Goal: Task Accomplishment & Management: Contribute content

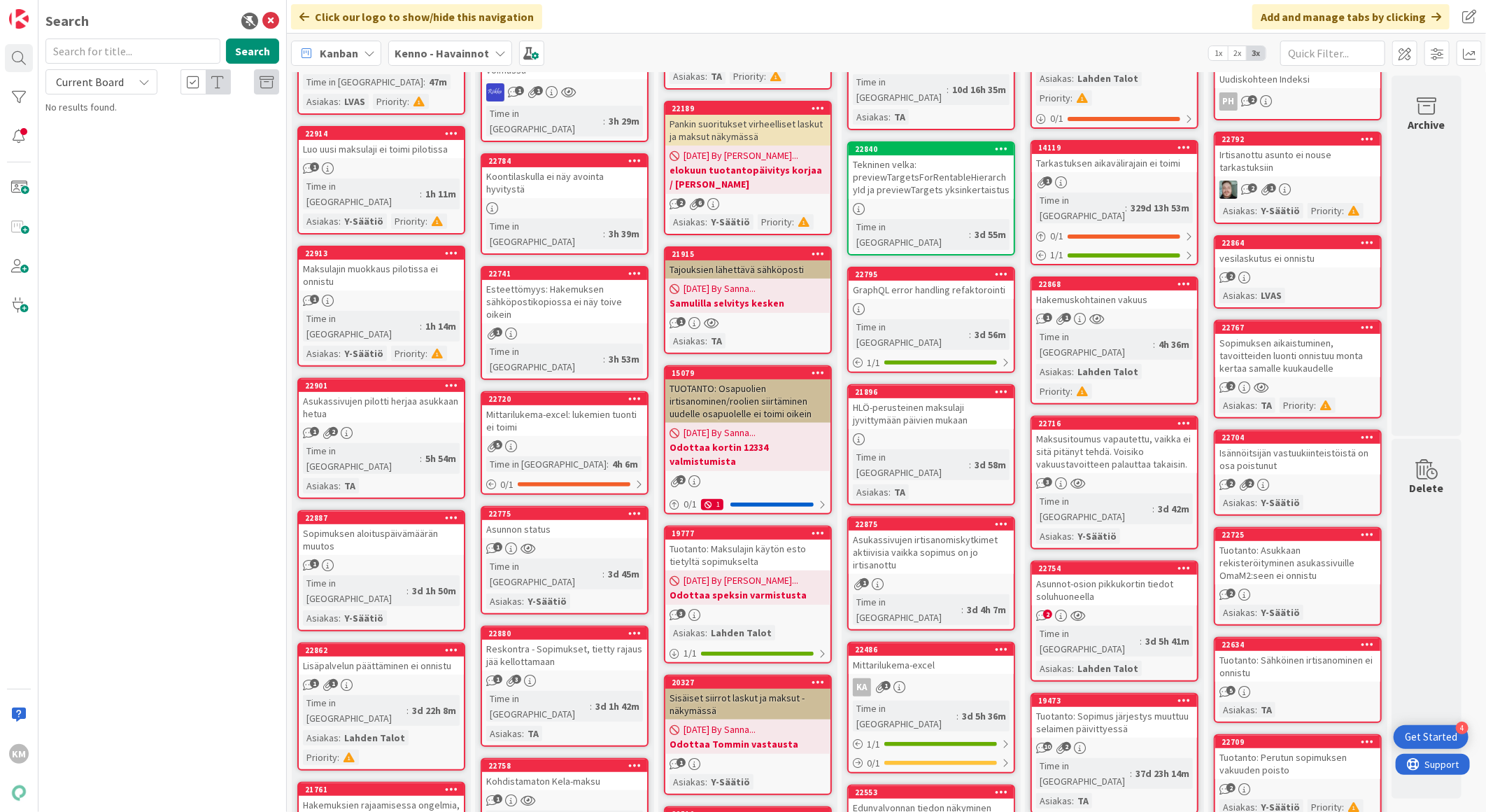
scroll to position [155, 0]
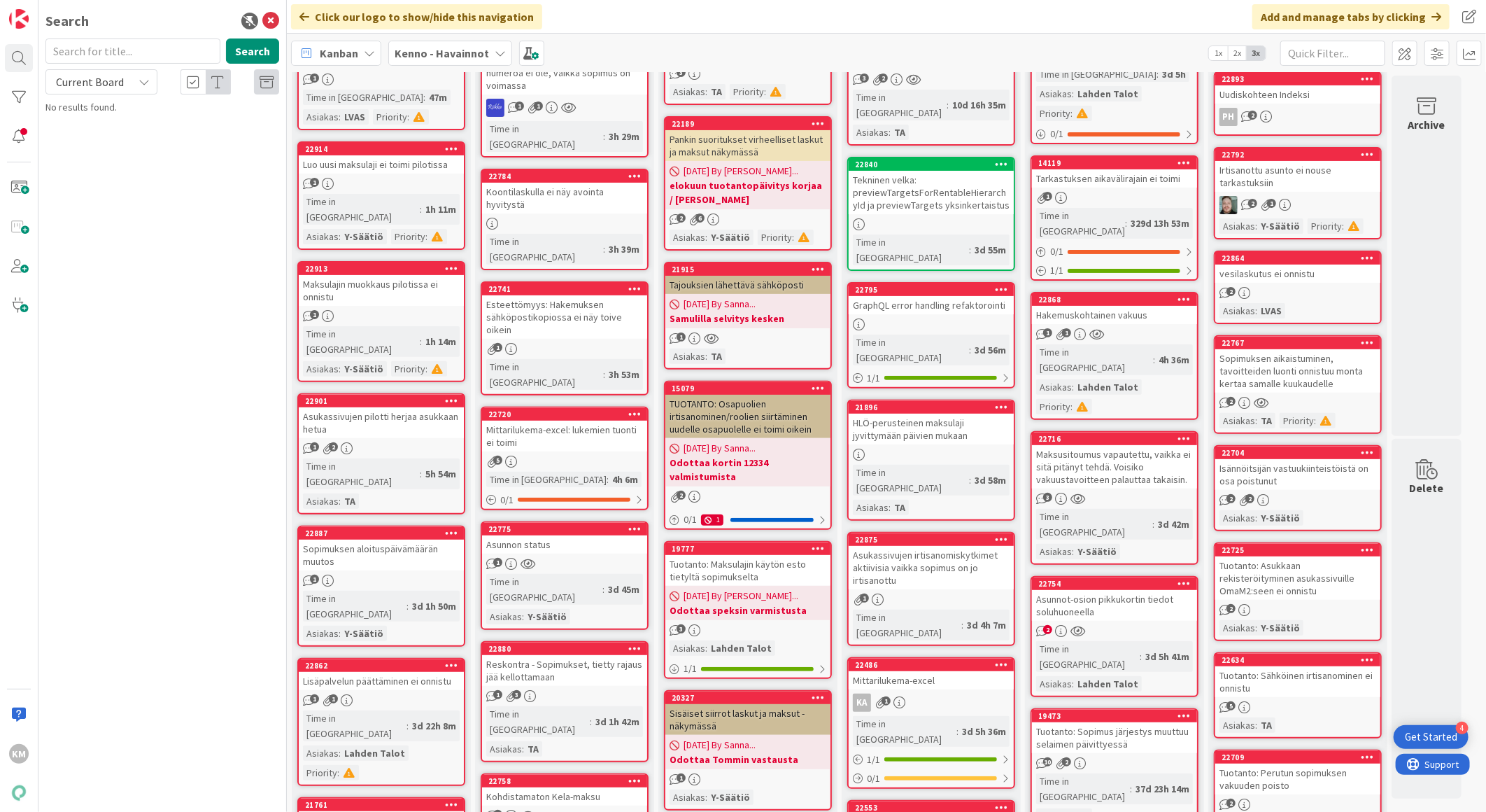
click at [416, 407] on div "Asukassivujen pilotti herjaa asukkaan hetua" at bounding box center [381, 422] width 165 height 31
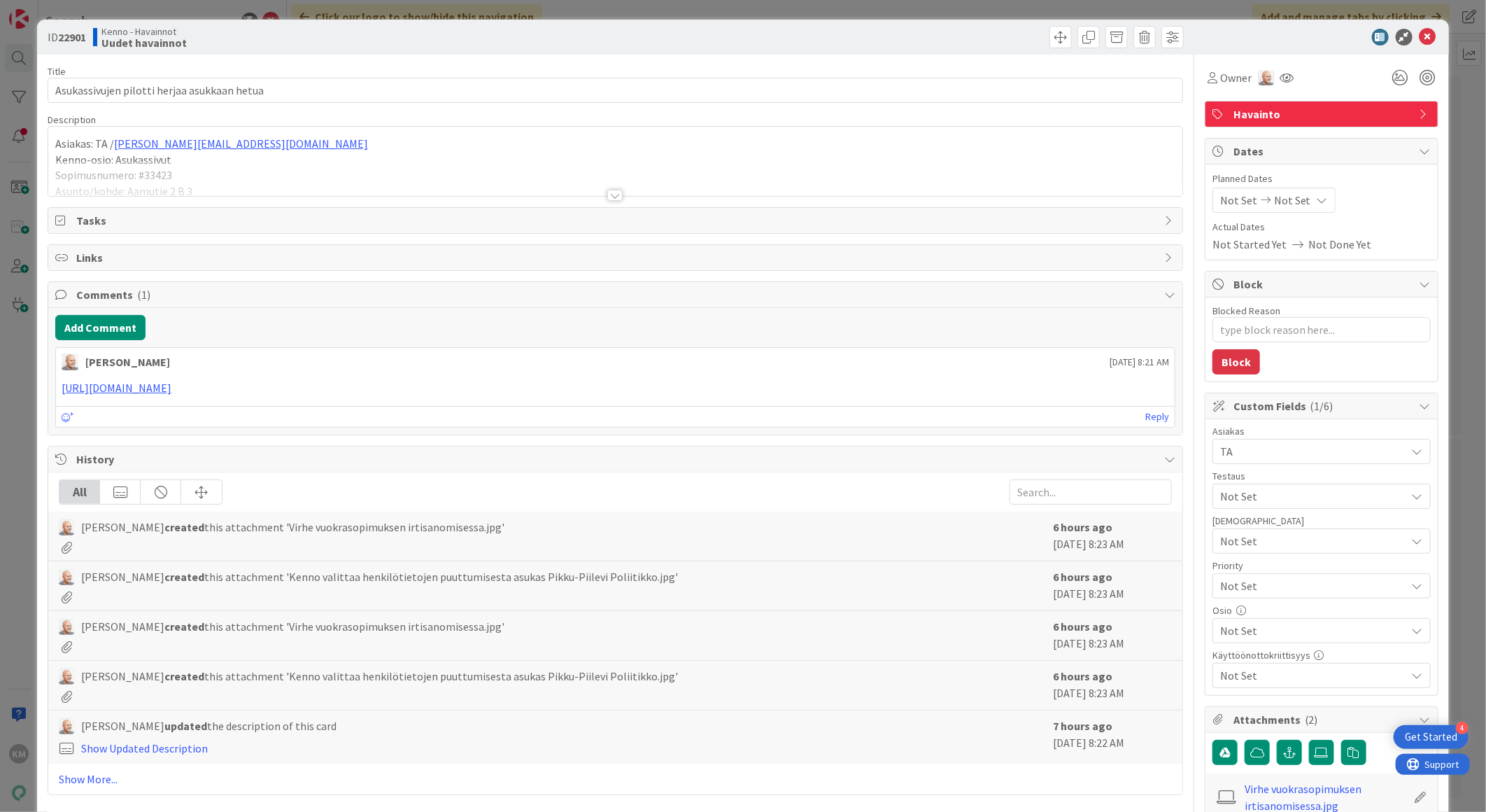
click at [610, 194] on div at bounding box center [615, 195] width 15 height 11
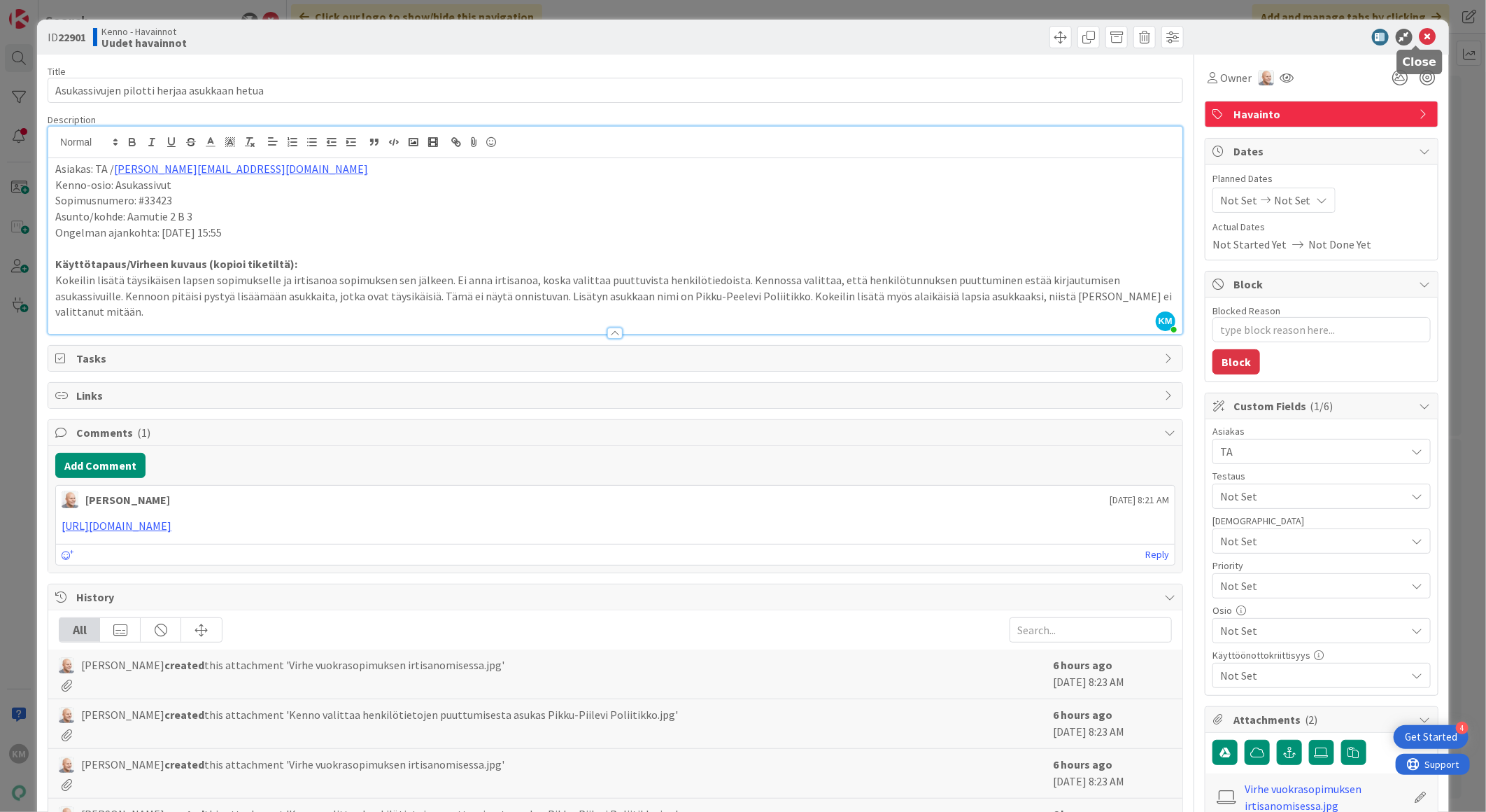
click at [1420, 36] on icon at bounding box center [1428, 37] width 17 height 17
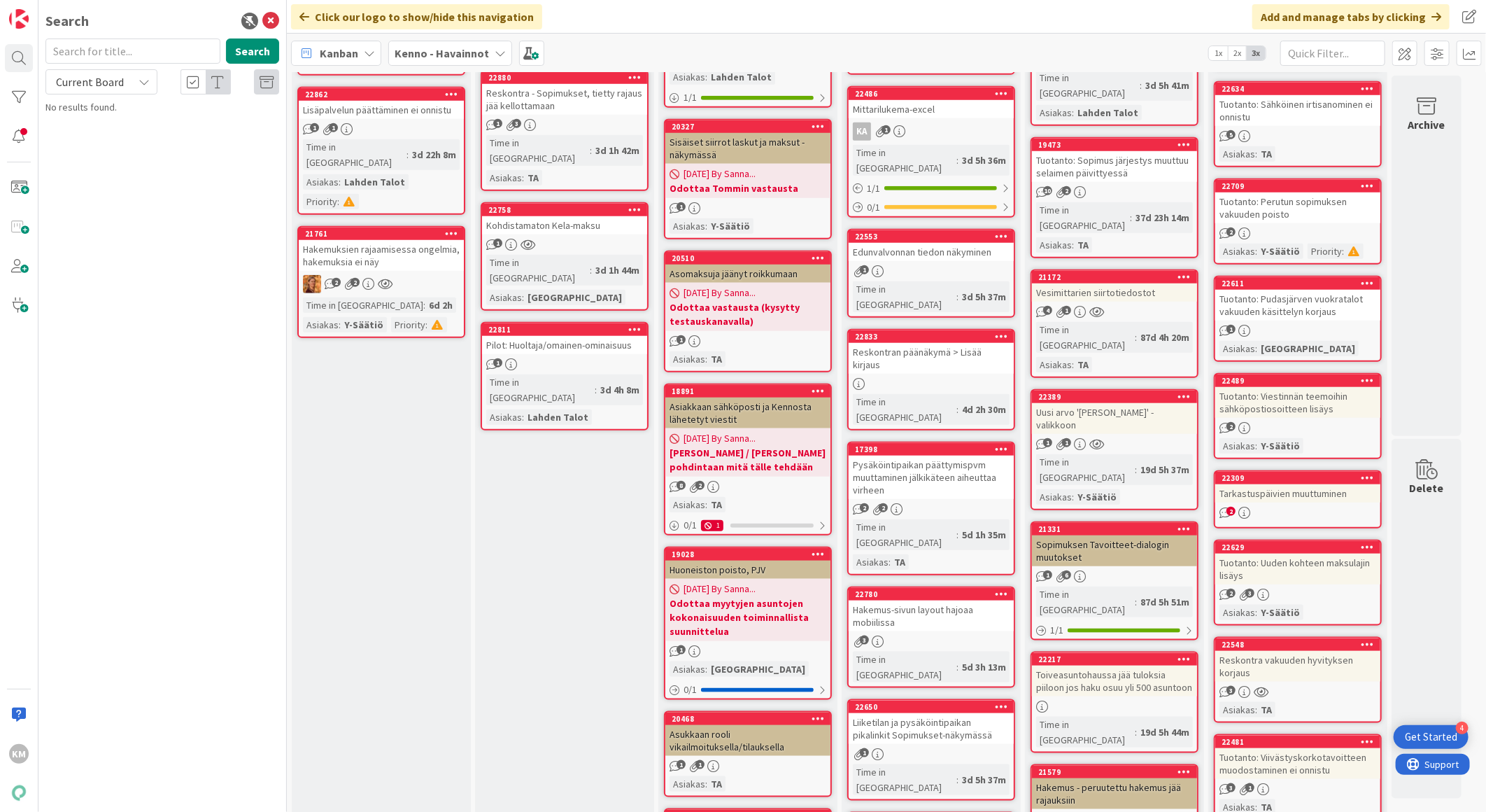
scroll to position [699, 0]
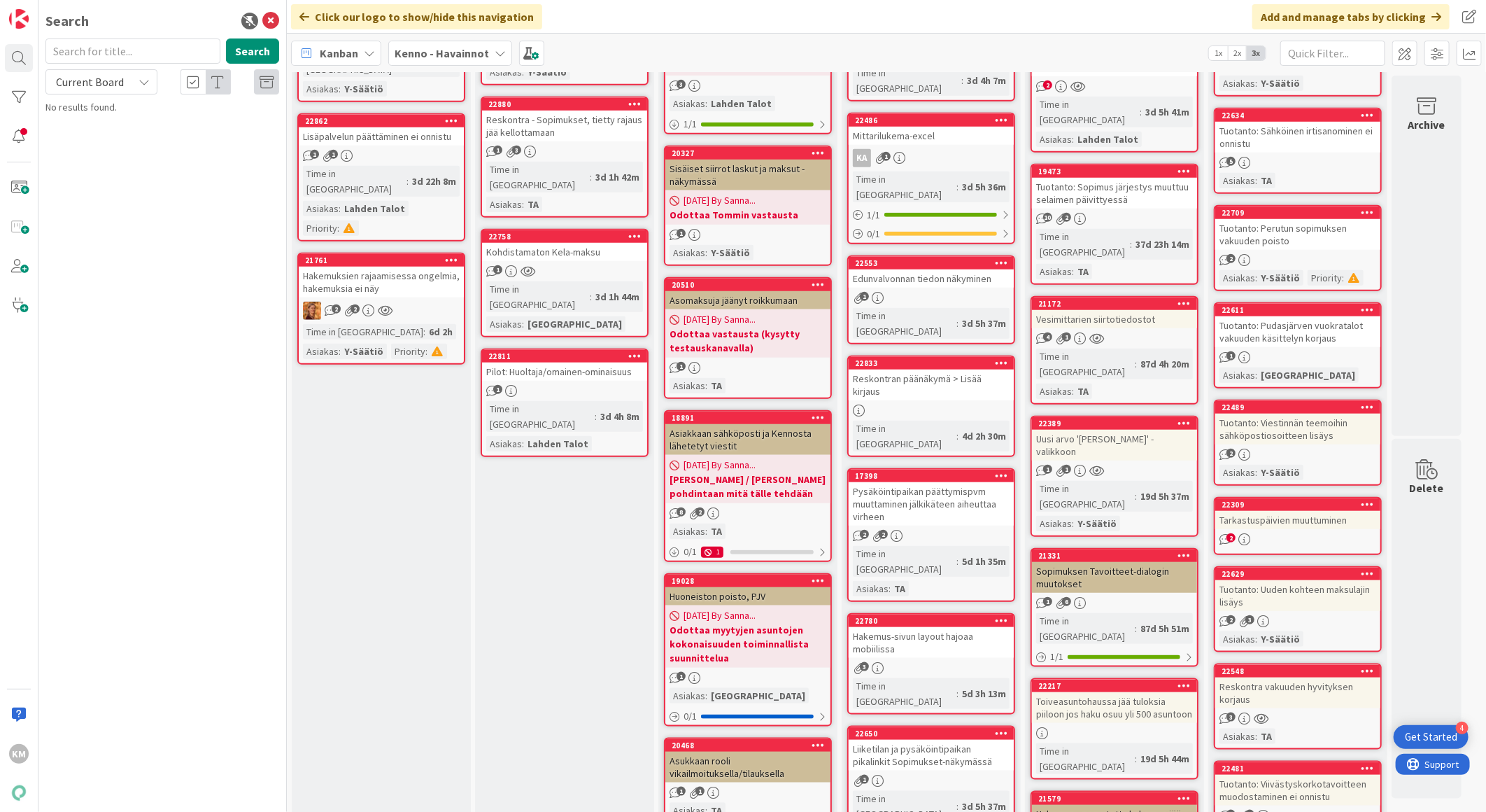
click at [1145, 465] on div "1 1" at bounding box center [1114, 470] width 165 height 12
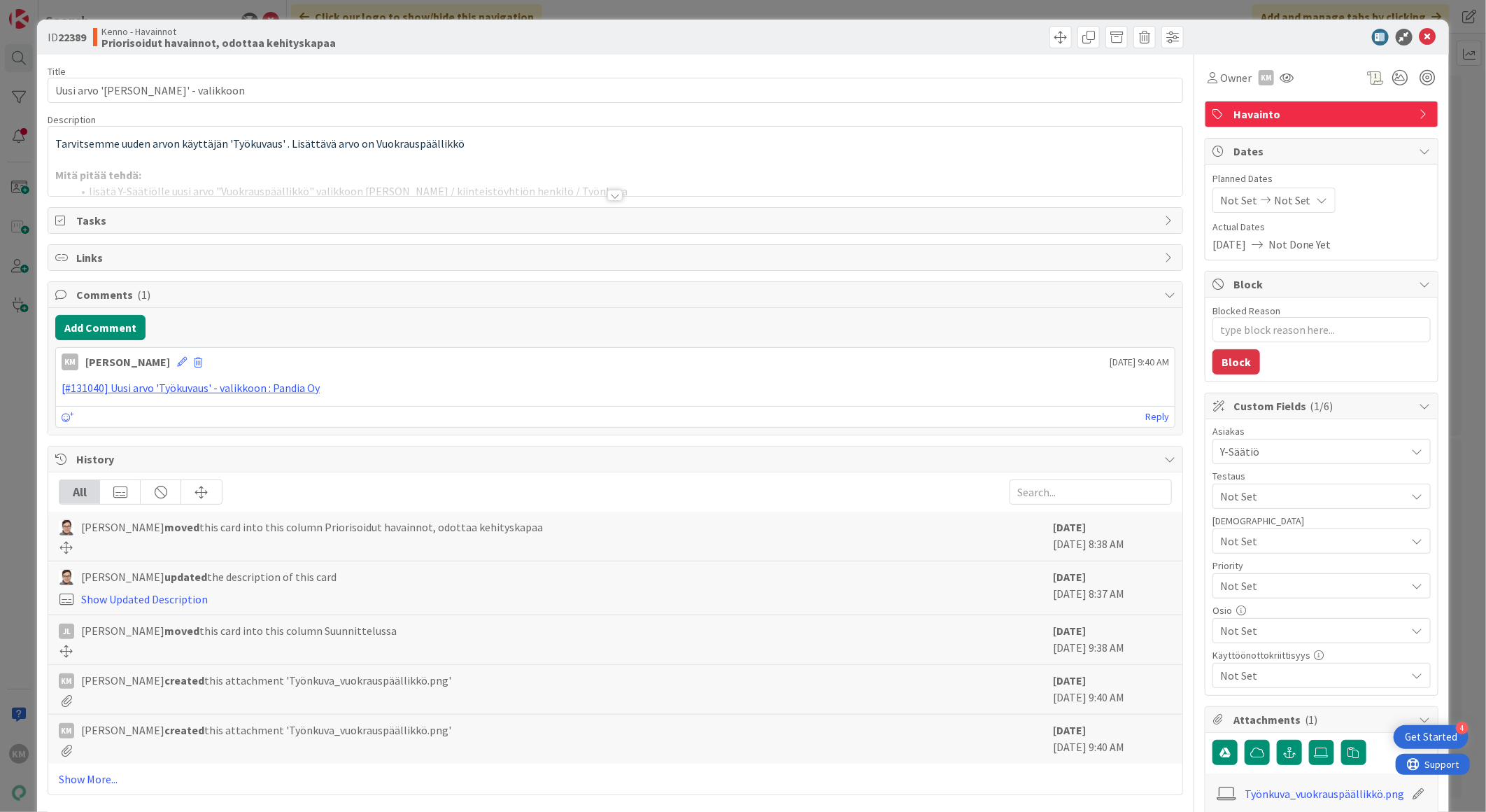
type textarea "x"
click at [1420, 36] on icon at bounding box center [1428, 37] width 17 height 17
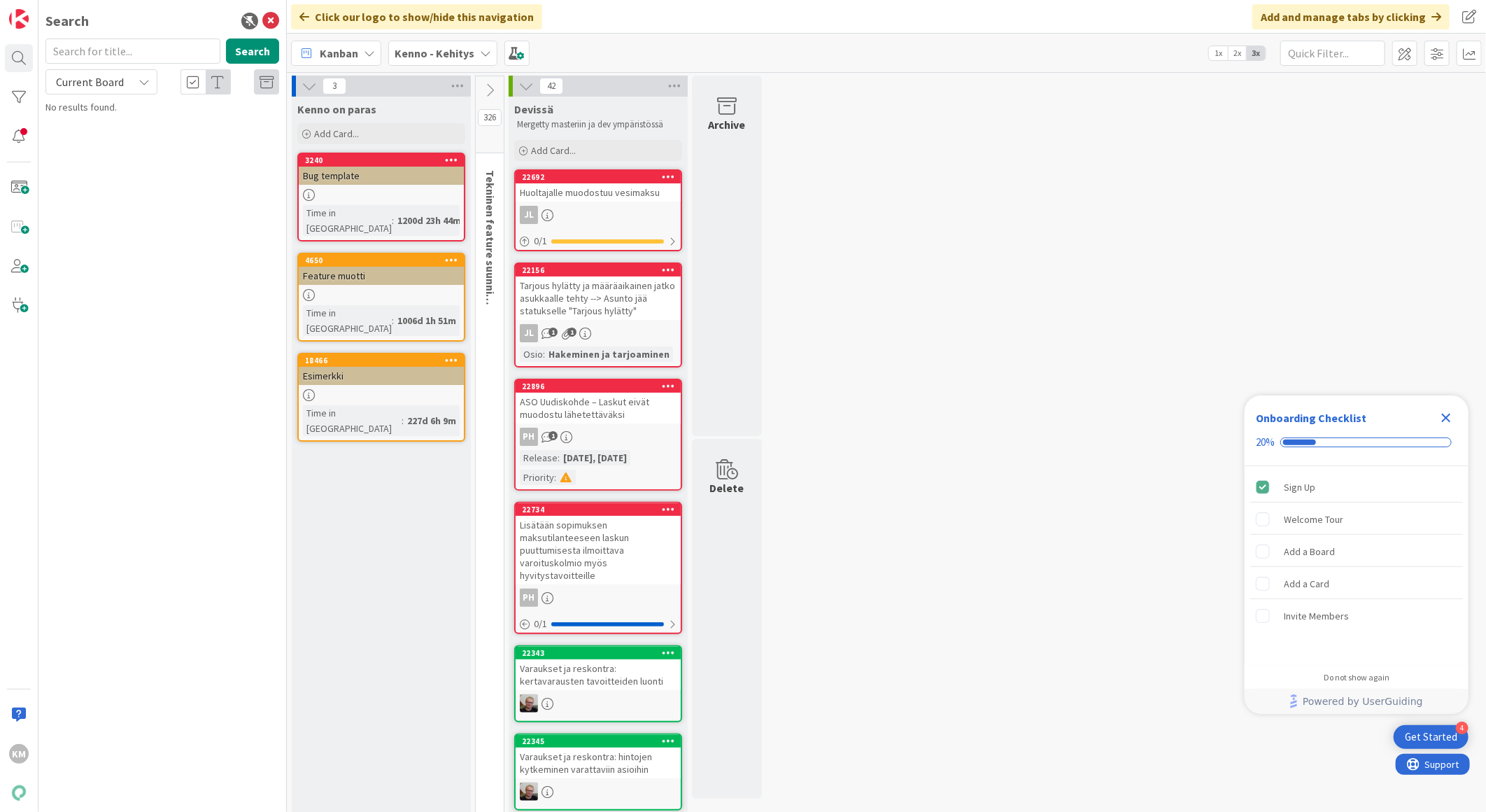
click at [1446, 412] on icon "Close Checklist" at bounding box center [1446, 417] width 17 height 17
click at [423, 41] on div "Kenno - Kehitys" at bounding box center [442, 53] width 109 height 26
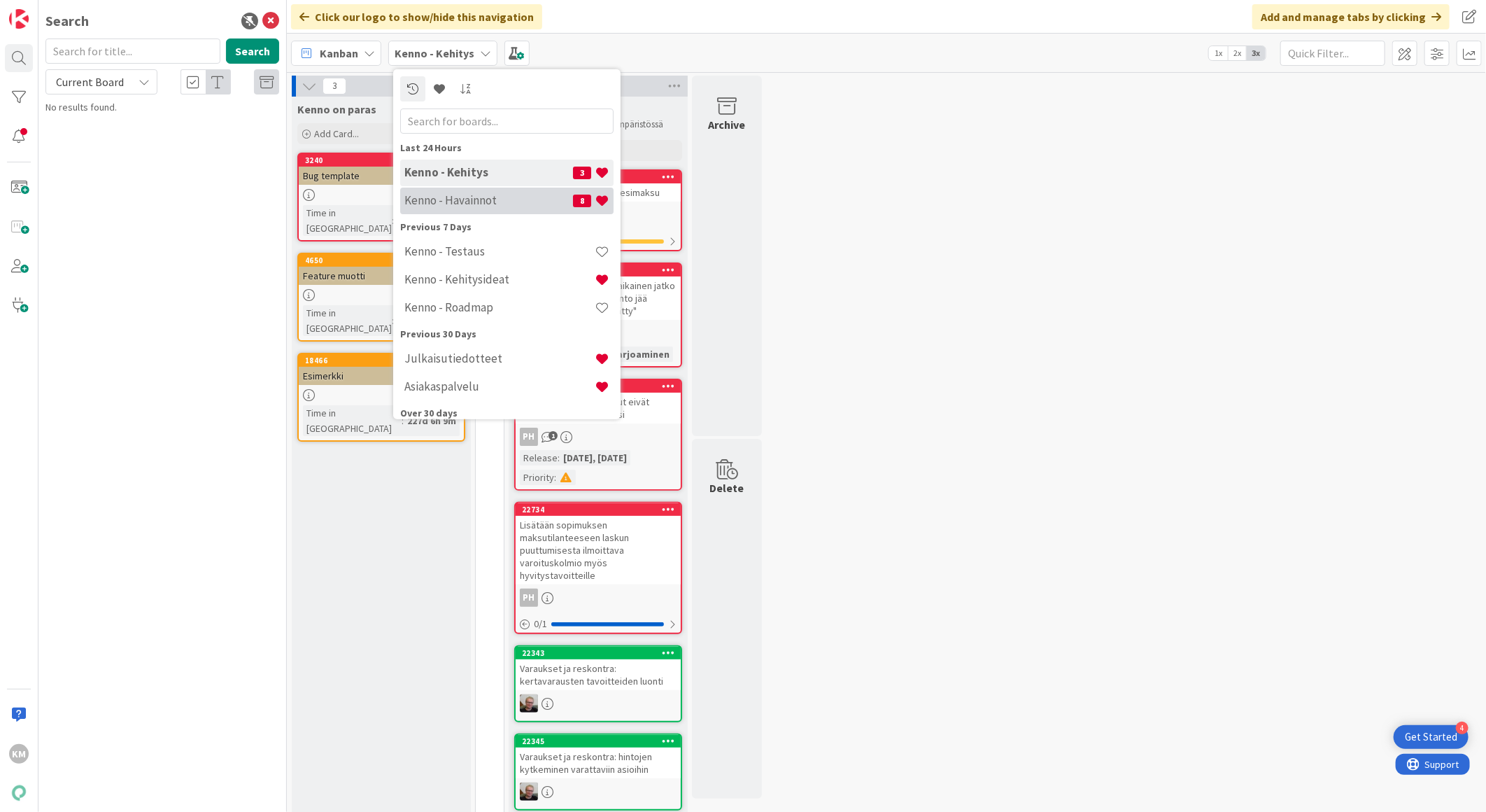
click at [420, 193] on h4 "Kenno - Havainnot" at bounding box center [488, 200] width 168 height 14
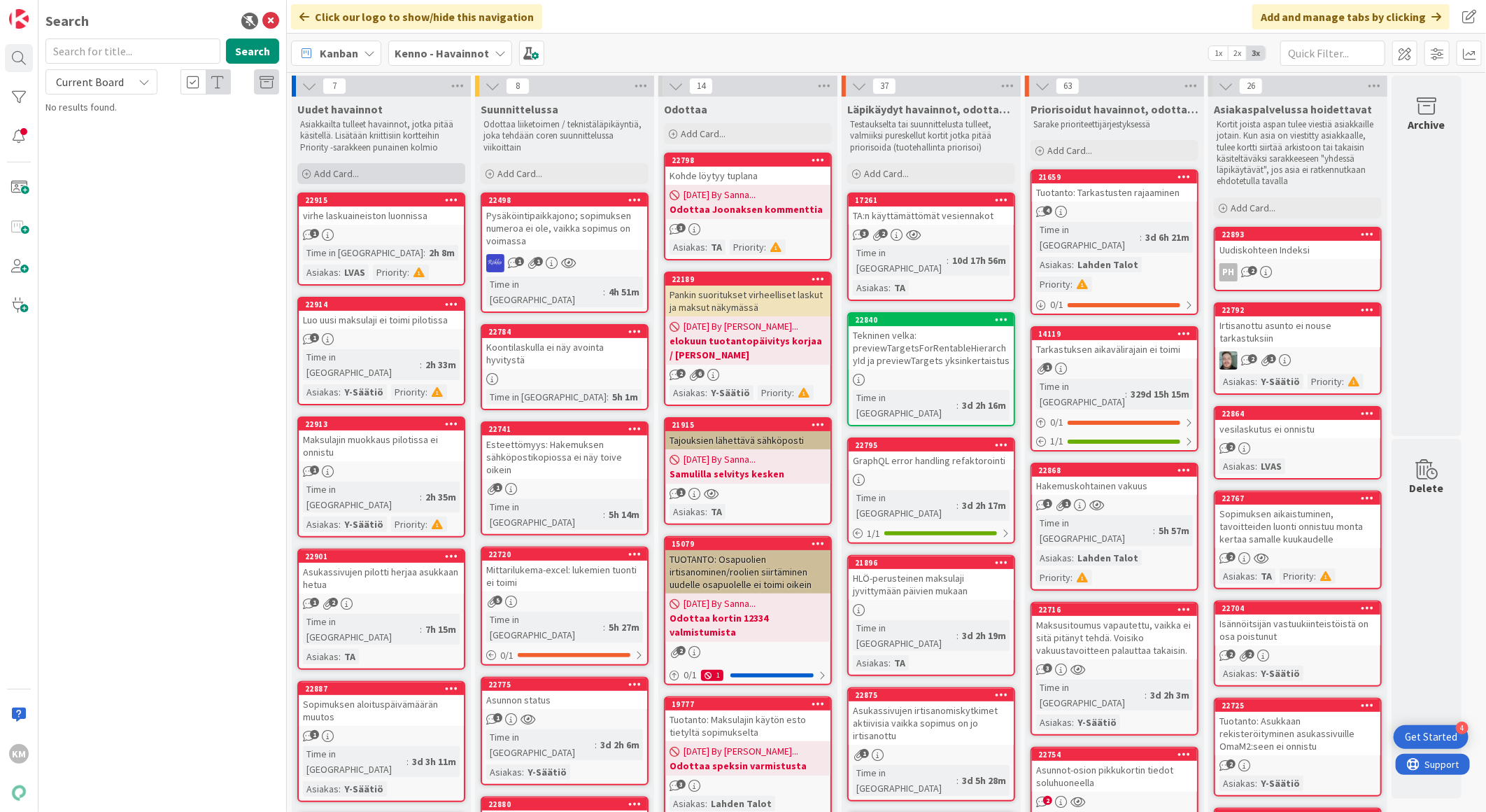
click at [374, 175] on div "Add Card..." at bounding box center [380, 173] width 168 height 21
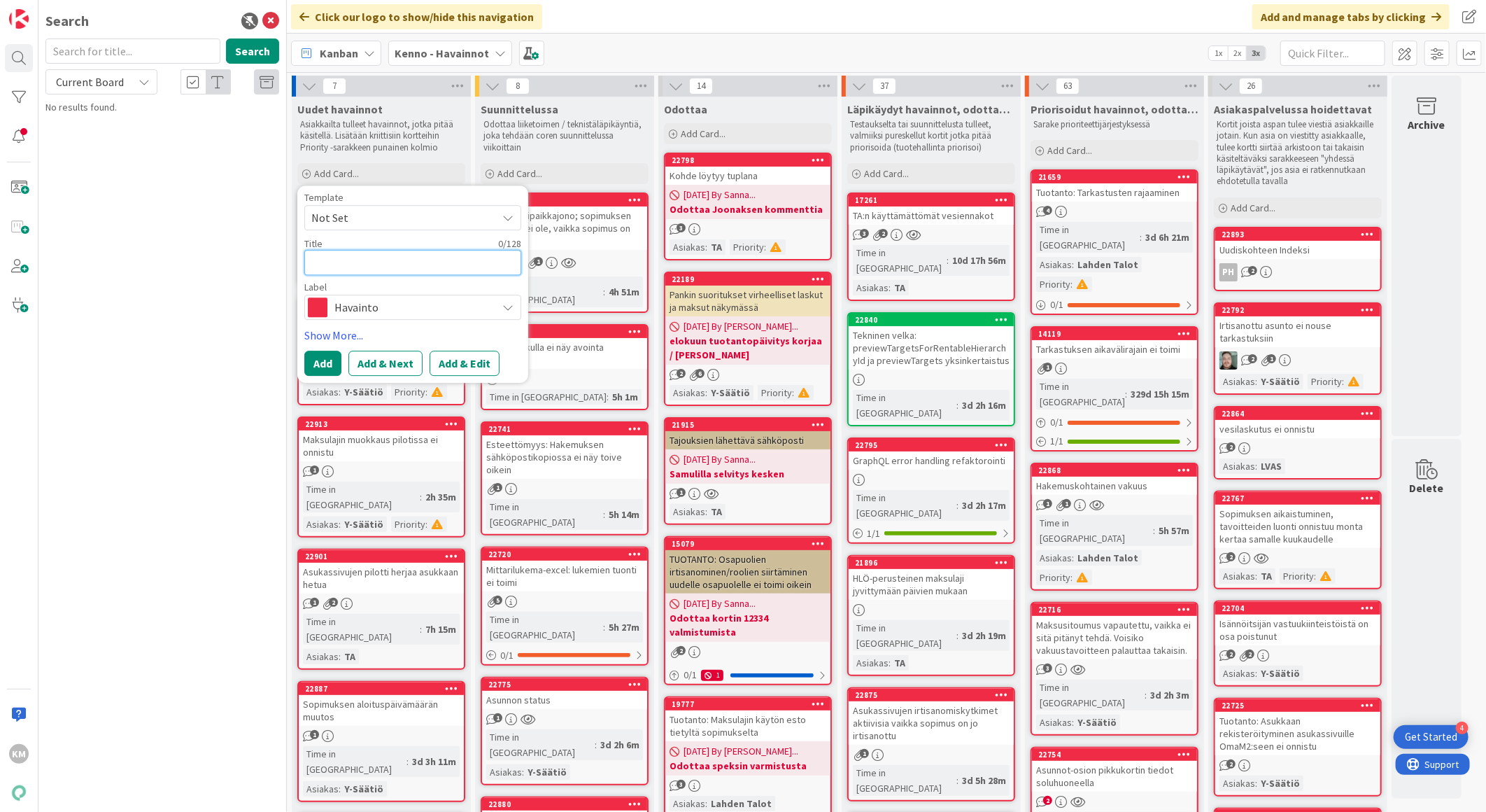
paste textarea "Oikotien ja Vuokraoven aineistosta autopaikan hintatieto pois"
type textarea "x"
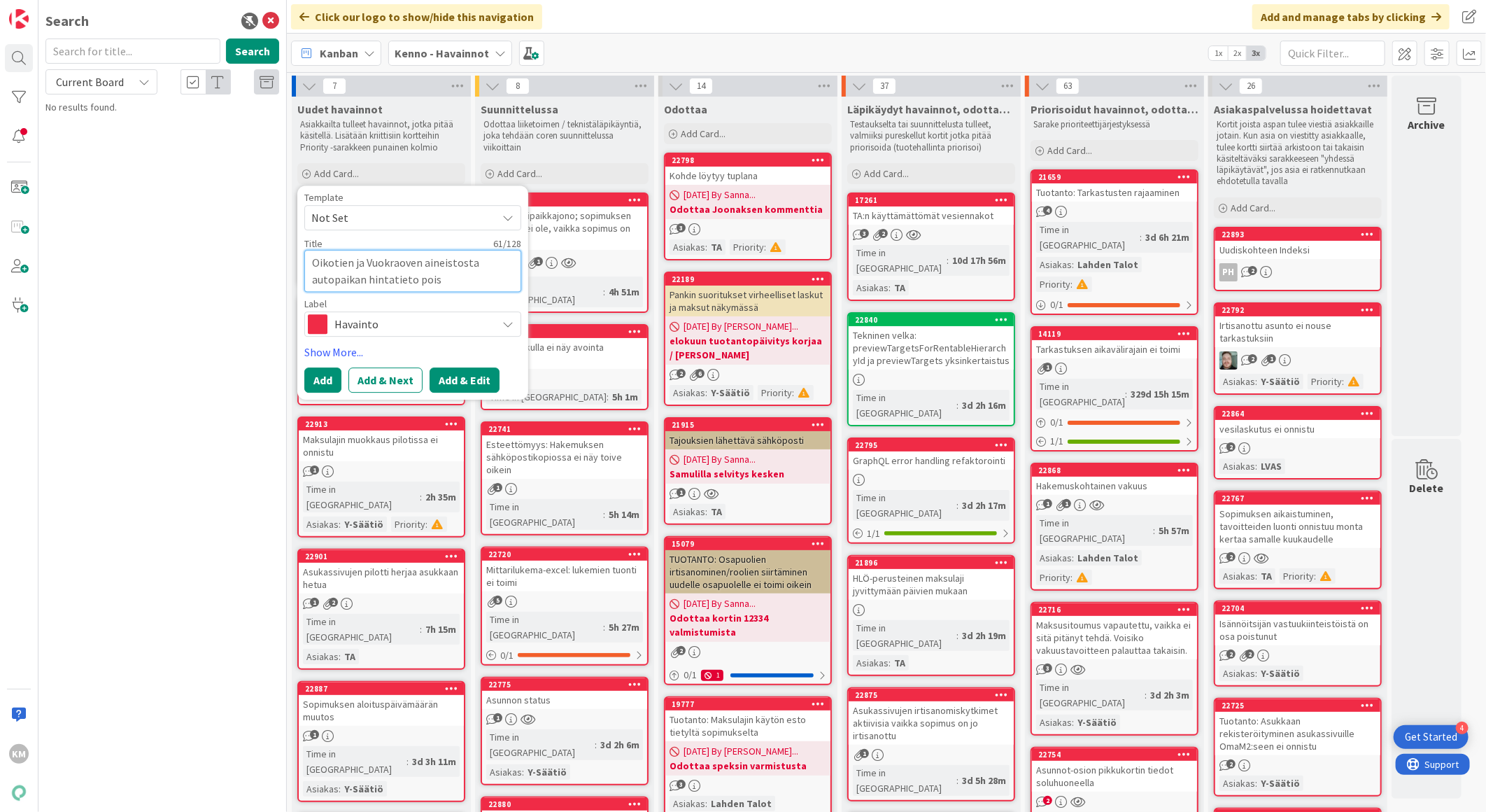
type textarea "Oikotien ja Vuokraoven aineistosta autopaikan hintatieto pois"
drag, startPoint x: 462, startPoint y: 375, endPoint x: 458, endPoint y: 383, distance: 8.9
click at [462, 375] on button "Add & Edit" at bounding box center [465, 380] width 70 height 26
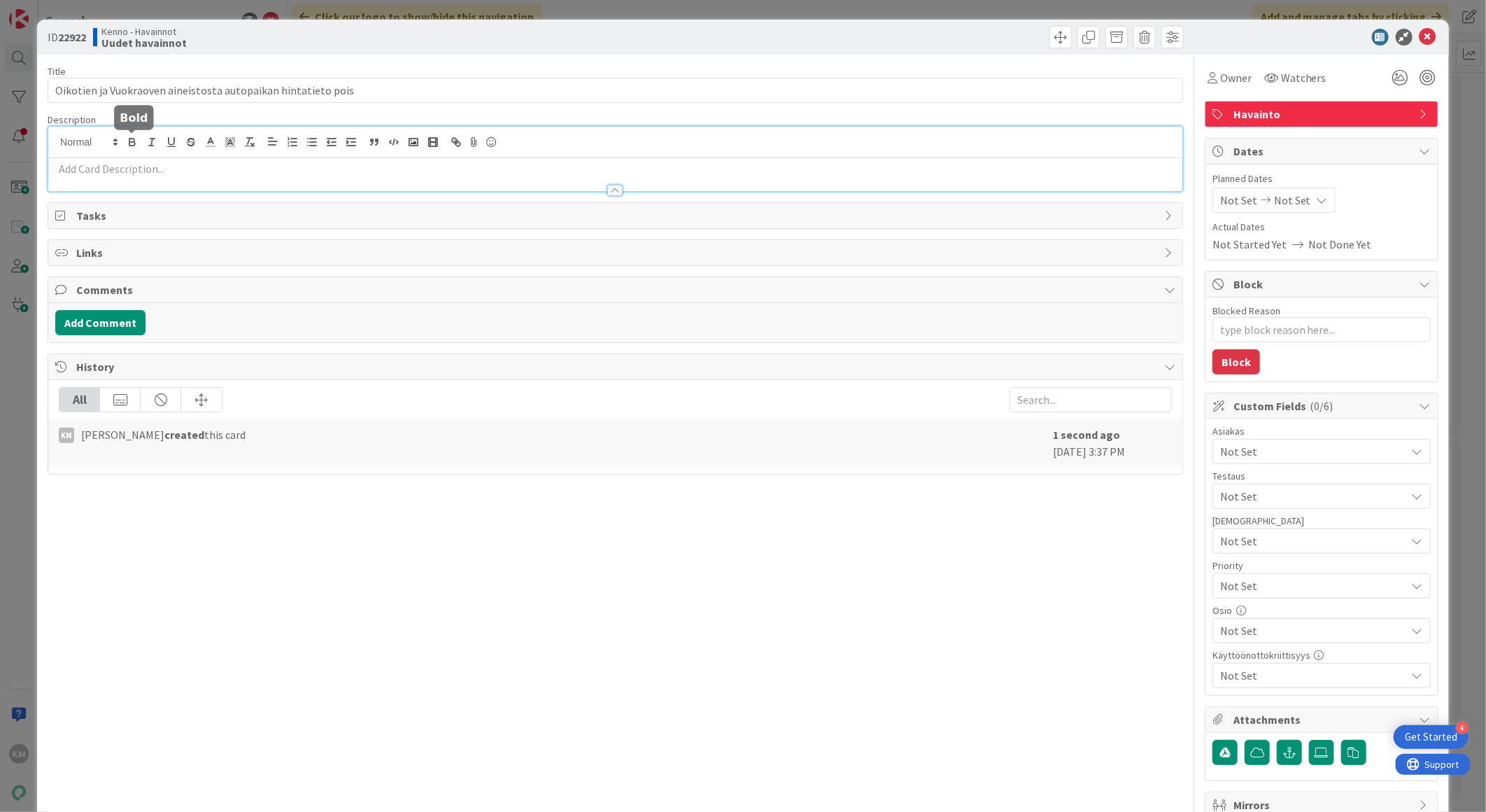
click at [125, 138] on div at bounding box center [615, 159] width 1134 height 64
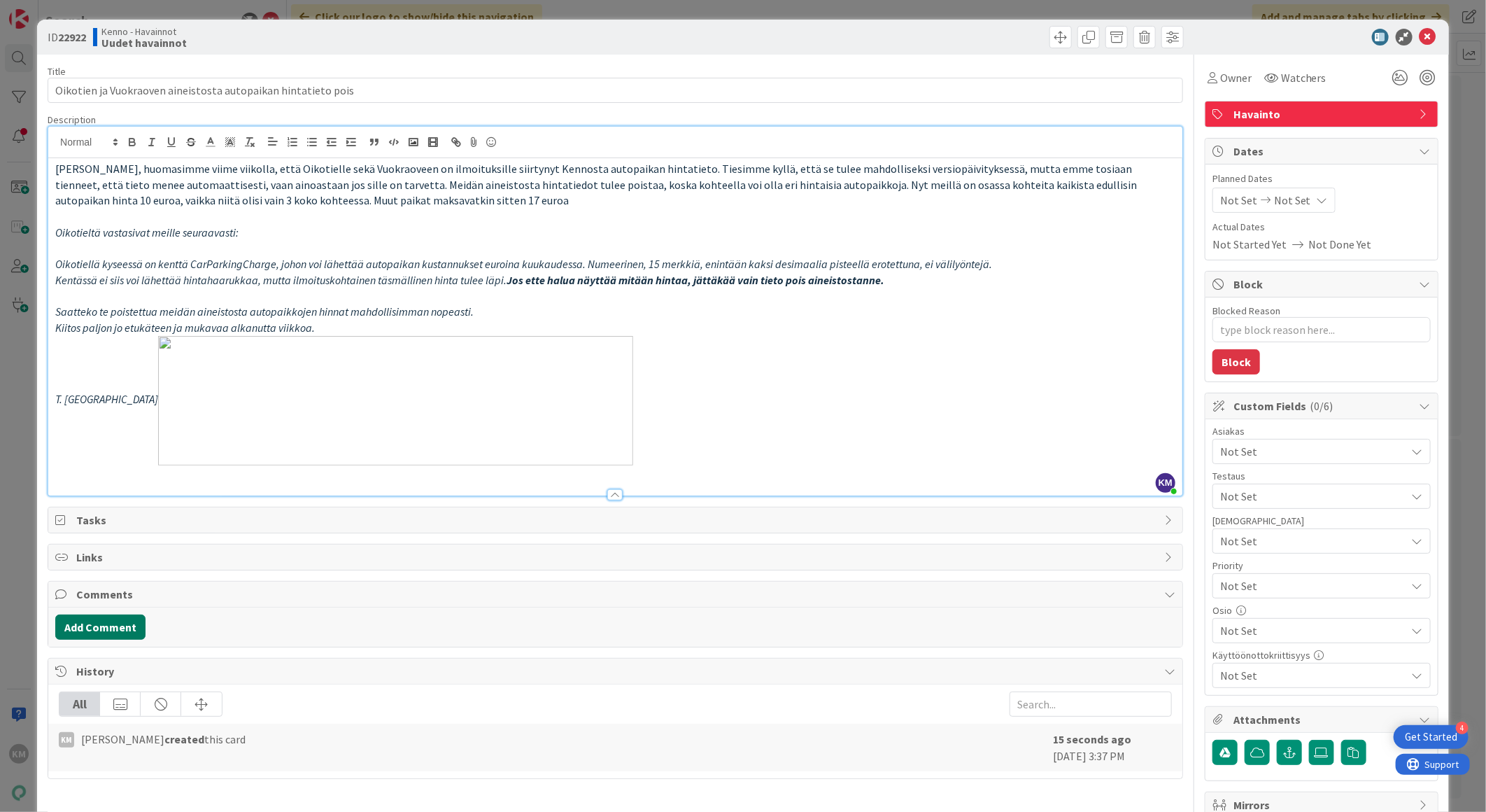
click at [115, 626] on button "Add Comment" at bounding box center [99, 627] width 90 height 26
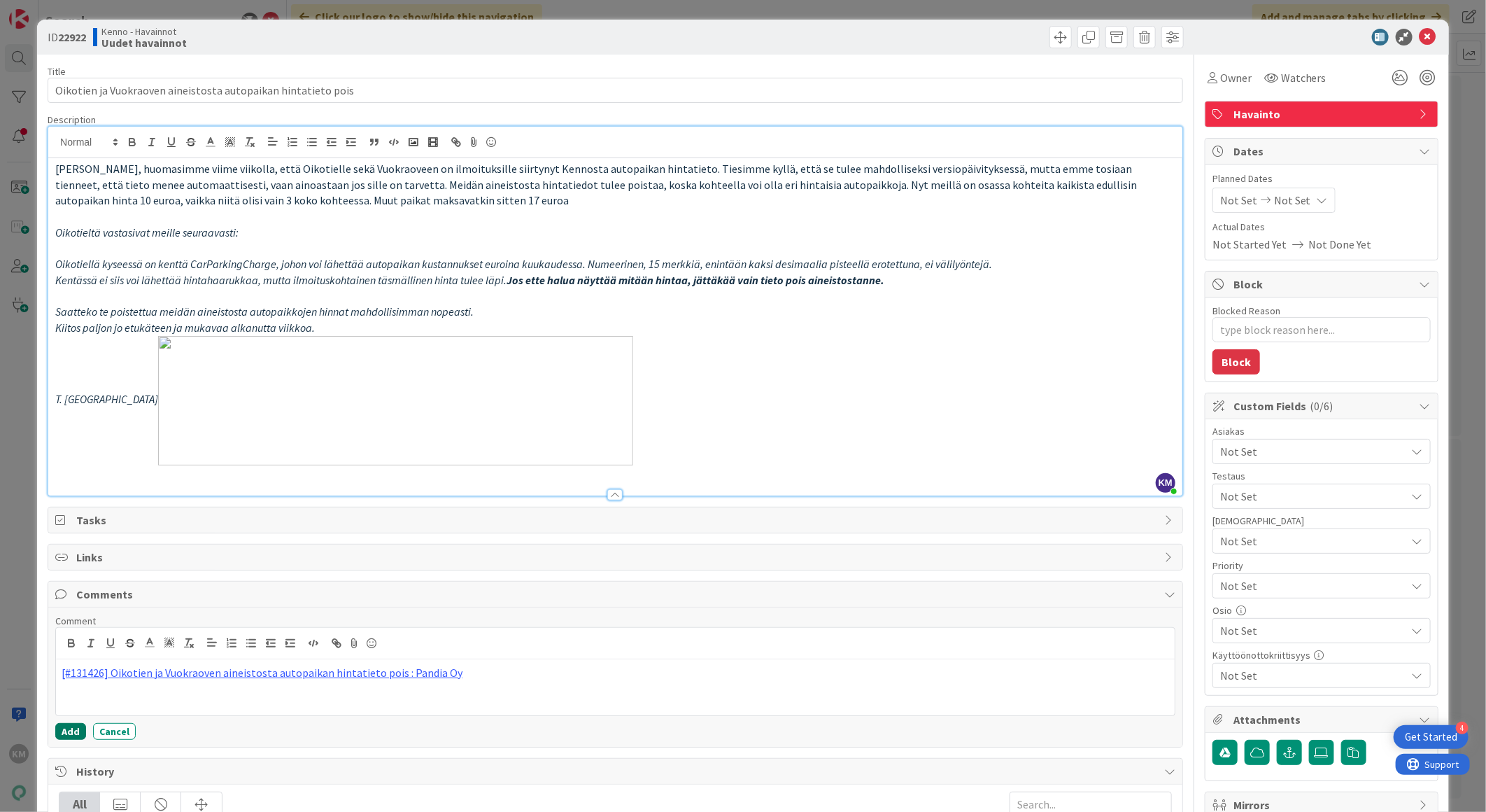
click at [63, 732] on button "Add" at bounding box center [70, 732] width 31 height 17
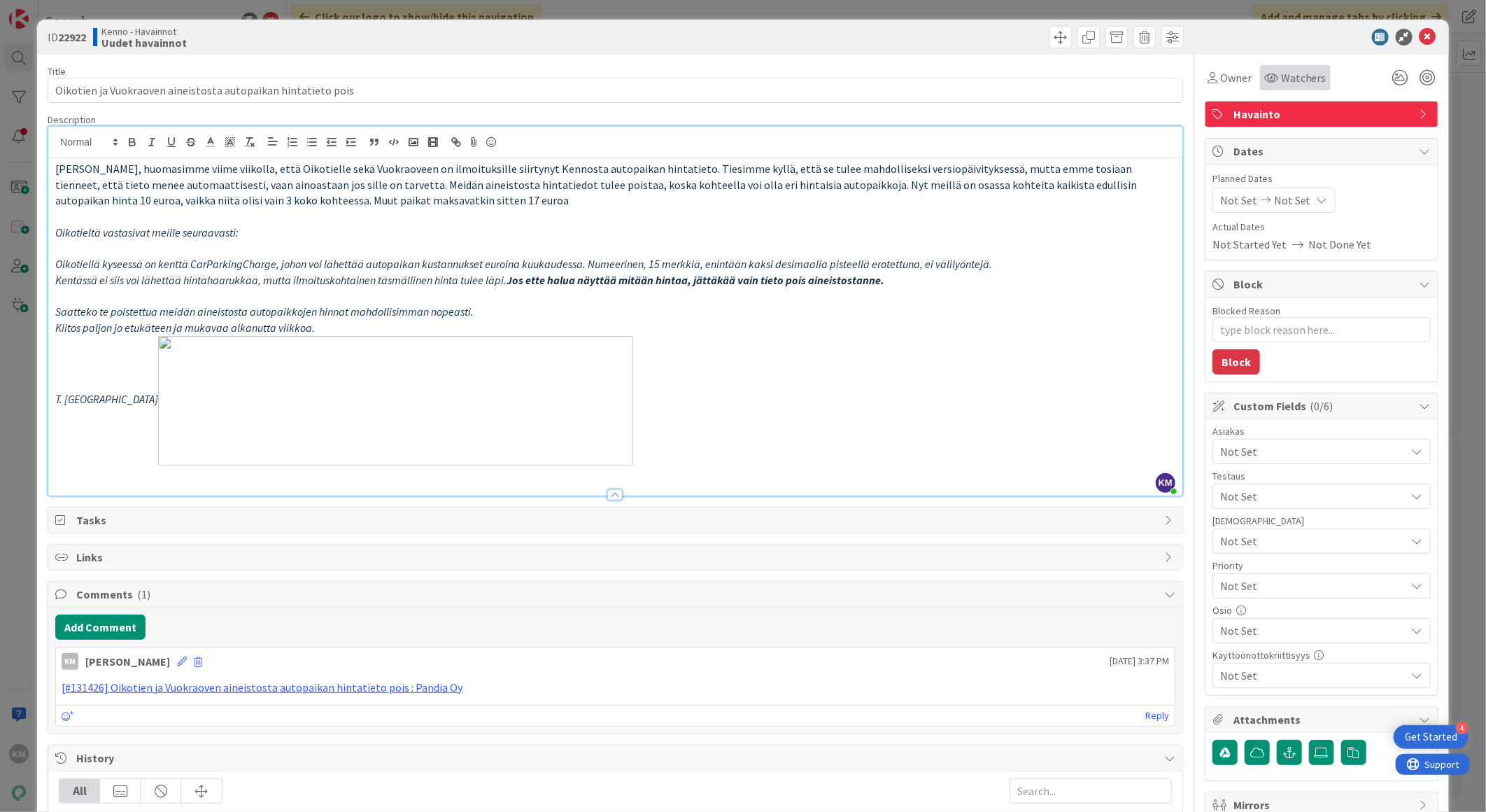
click at [1303, 71] on span "Watchers" at bounding box center [1304, 78] width 45 height 17
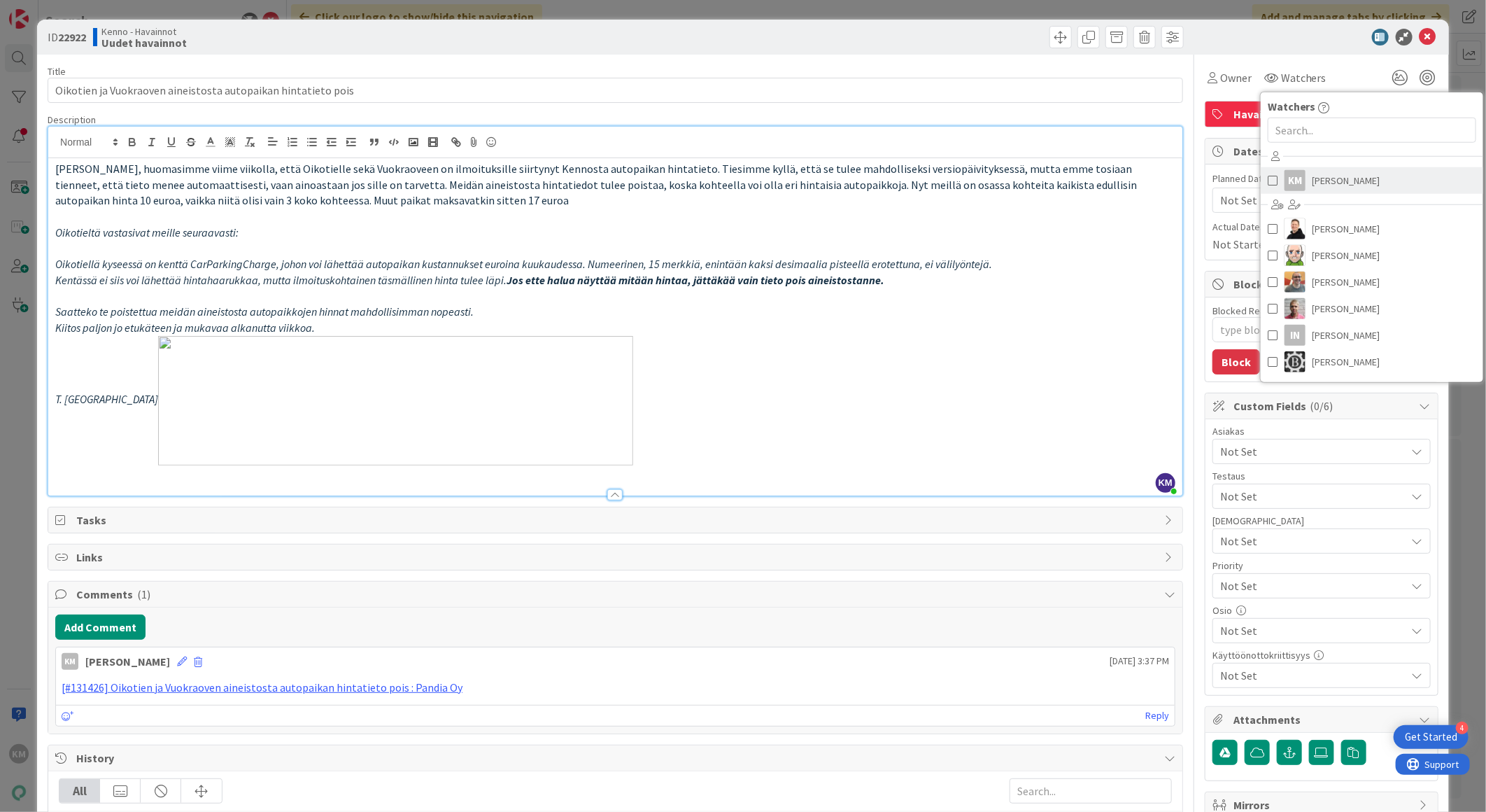
click at [1317, 182] on span "[PERSON_NAME]" at bounding box center [1347, 181] width 68 height 21
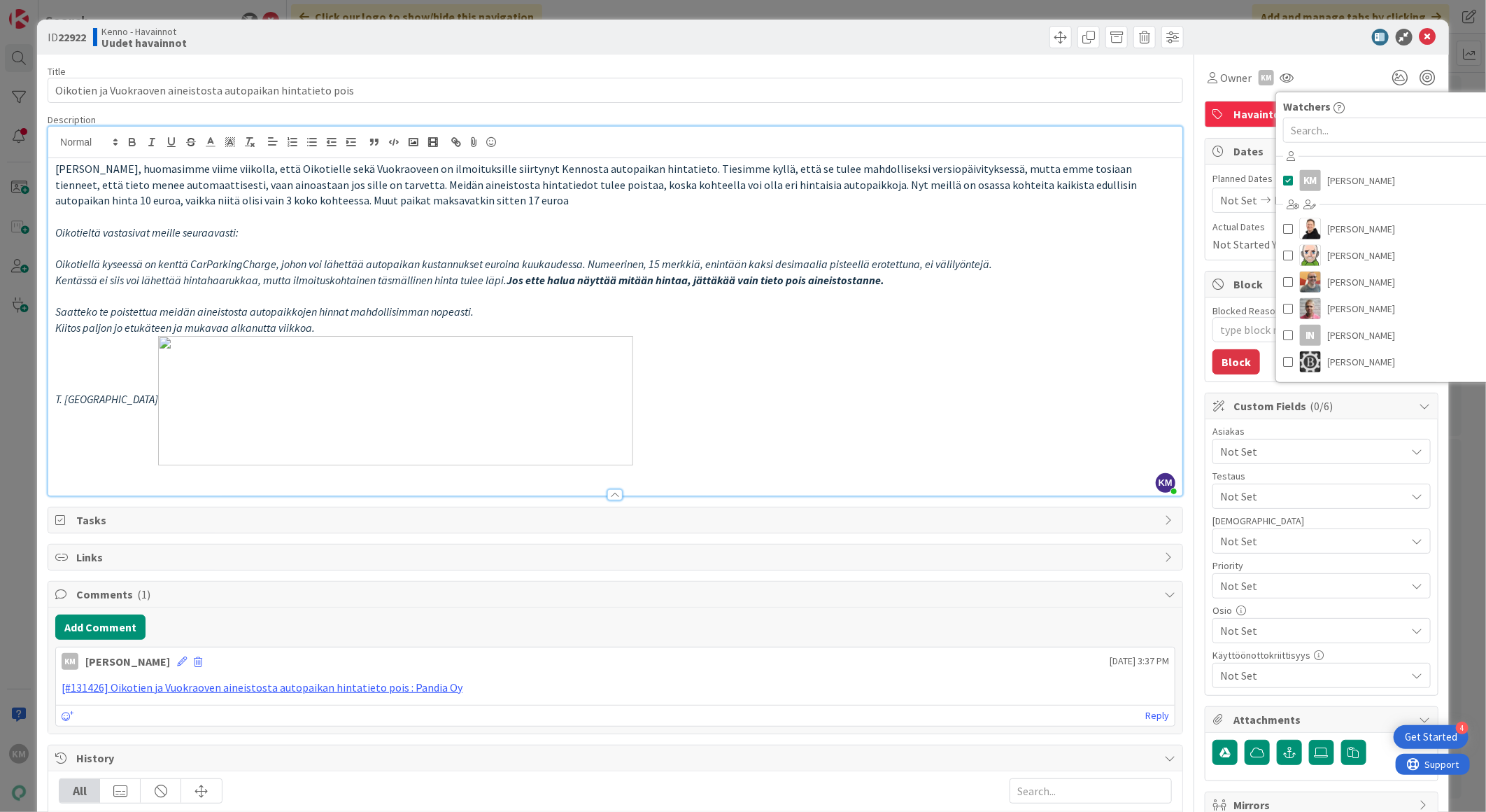
click at [1335, 39] on div at bounding box center [1315, 37] width 248 height 17
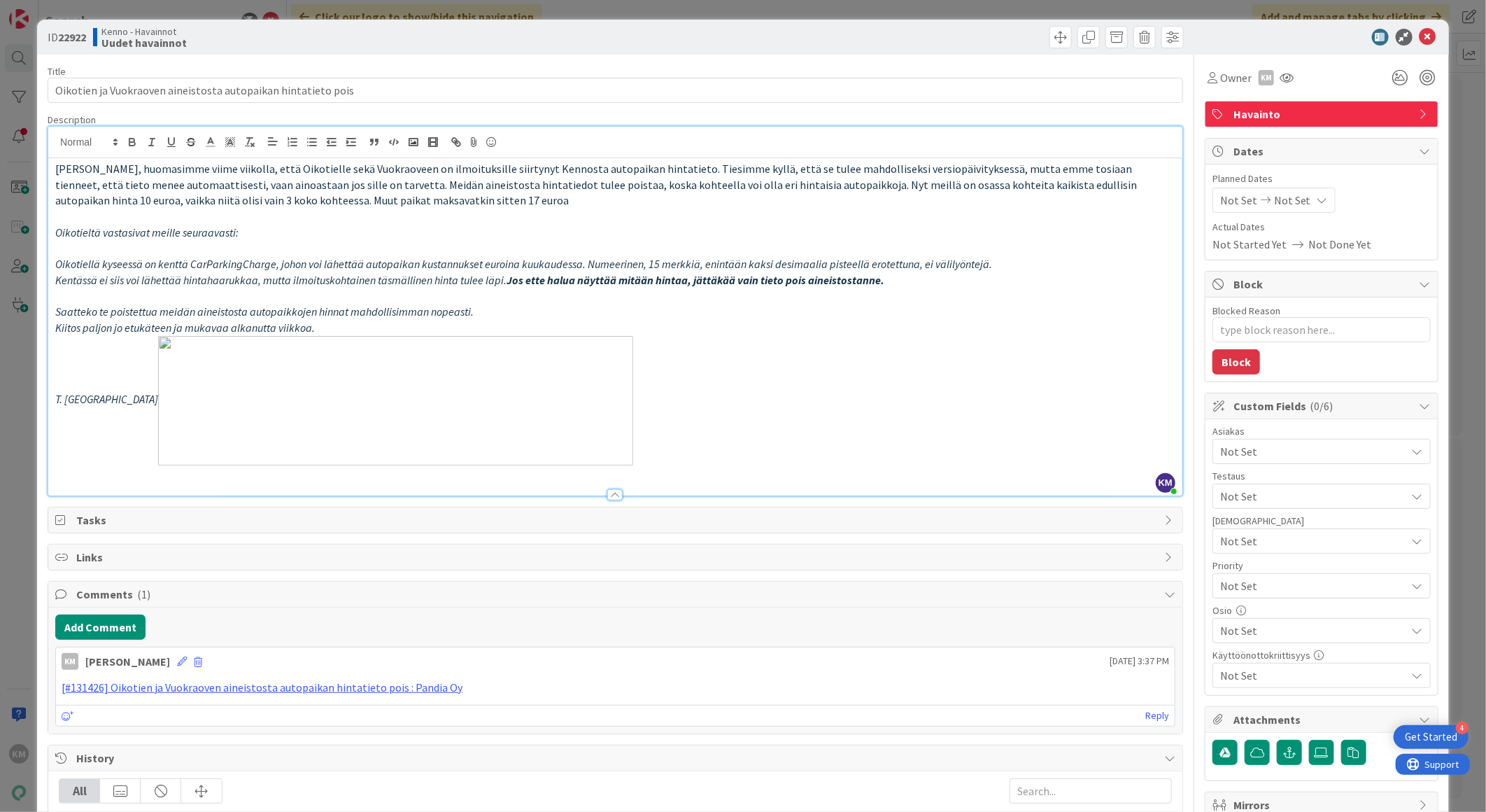
click at [1243, 448] on span "Not Set" at bounding box center [1313, 451] width 186 height 17
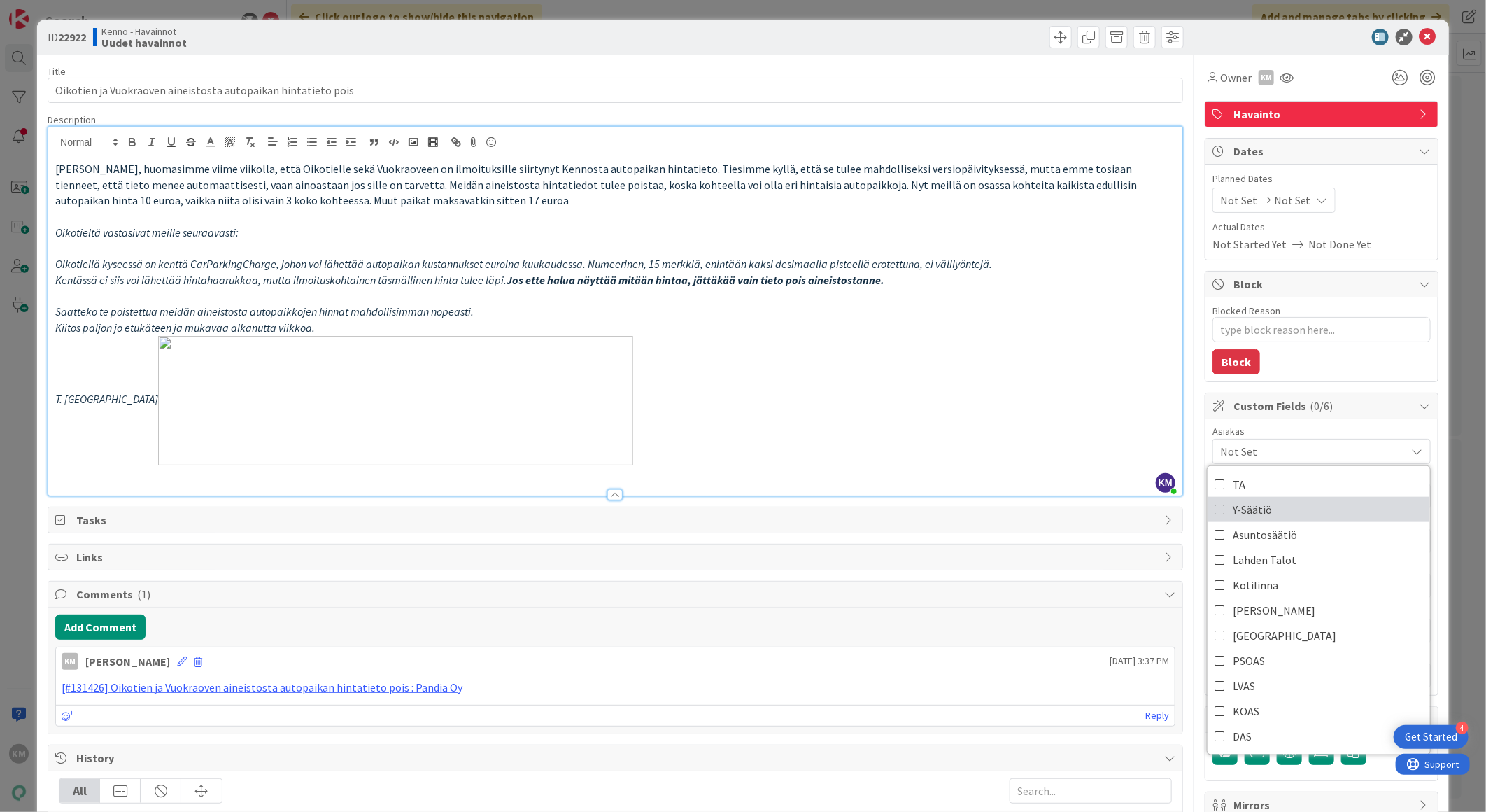
click at [1252, 514] on span "Y-Säätiö" at bounding box center [1252, 509] width 39 height 21
click at [1355, 368] on div "Blocked Reason 0 / 256 Block" at bounding box center [1321, 339] width 232 height 84
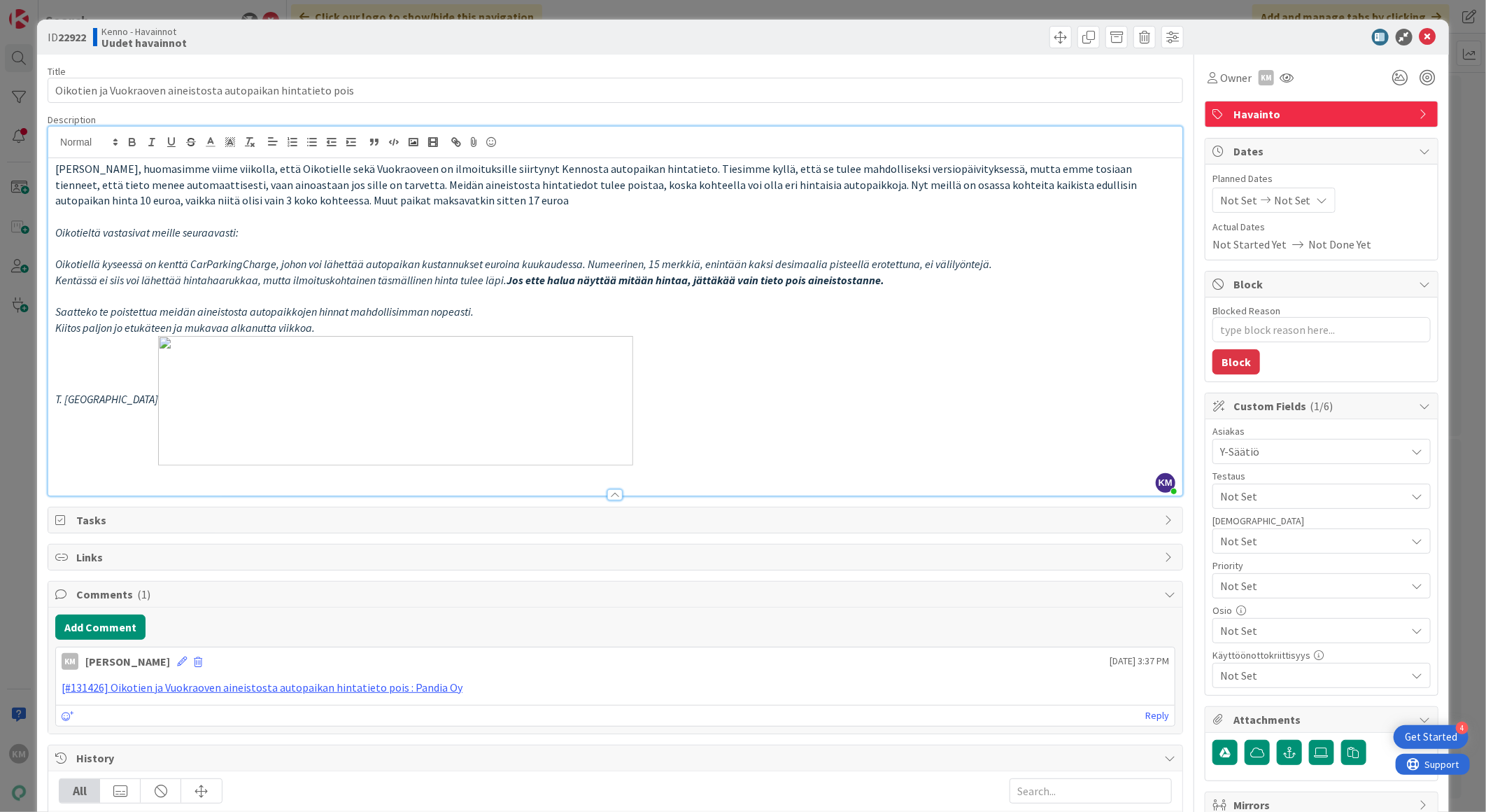
click at [51, 401] on div "[PERSON_NAME], huomasimme viime viikolla, että Oikotielle sekä Vuokraoveen on i…" at bounding box center [615, 327] width 1134 height 337
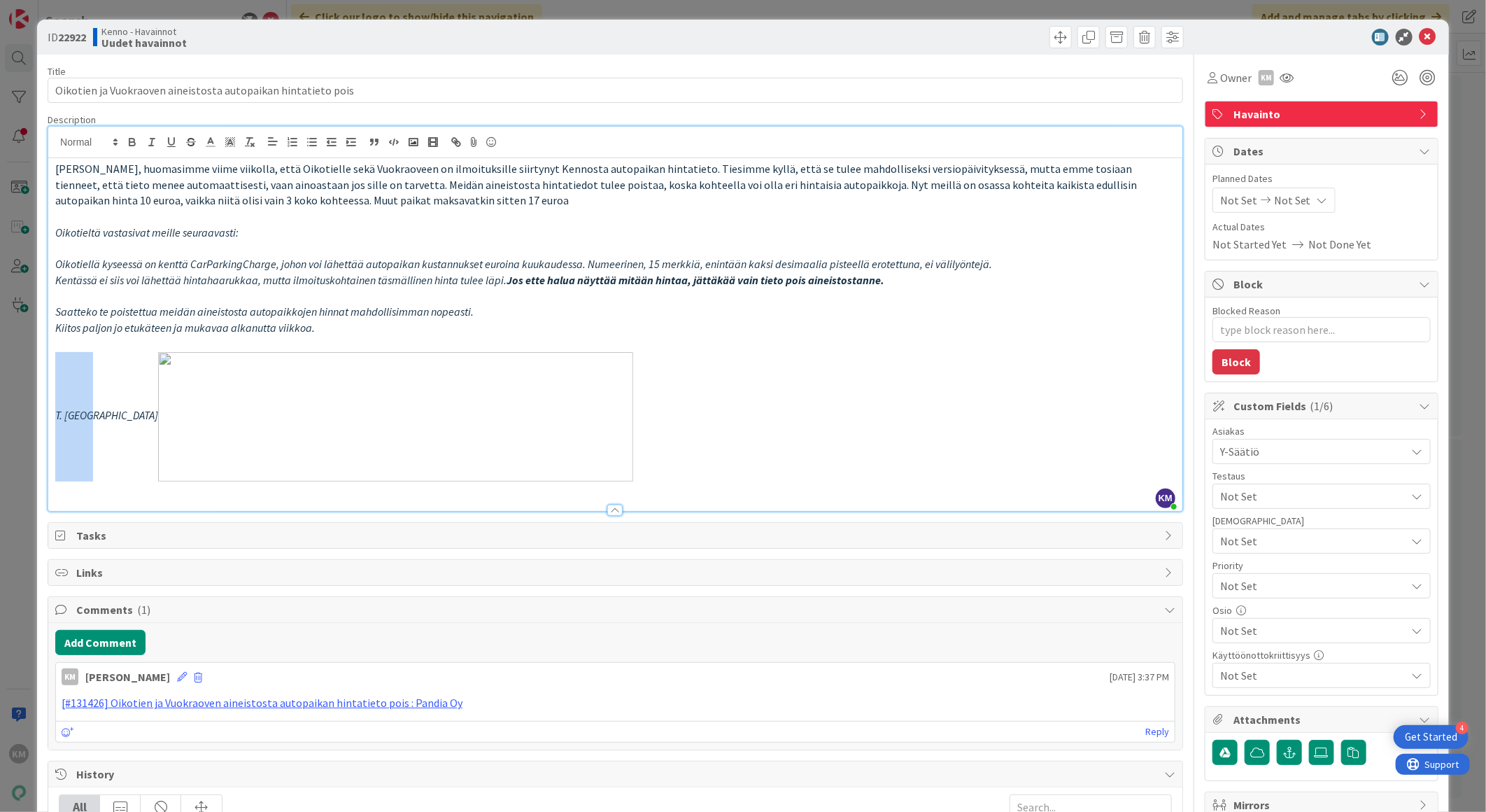
drag, startPoint x: 87, startPoint y: 416, endPoint x: 43, endPoint y: 415, distance: 44.0
click at [43, 415] on div "ID 22922 Kenno - Havainnot Uudet havainnot Title 61 / 128 Oikotien ja Vuokraove…" at bounding box center [743, 456] width 1412 height 873
click at [74, 39] on b "22922" at bounding box center [72, 37] width 28 height 14
copy b "22922"
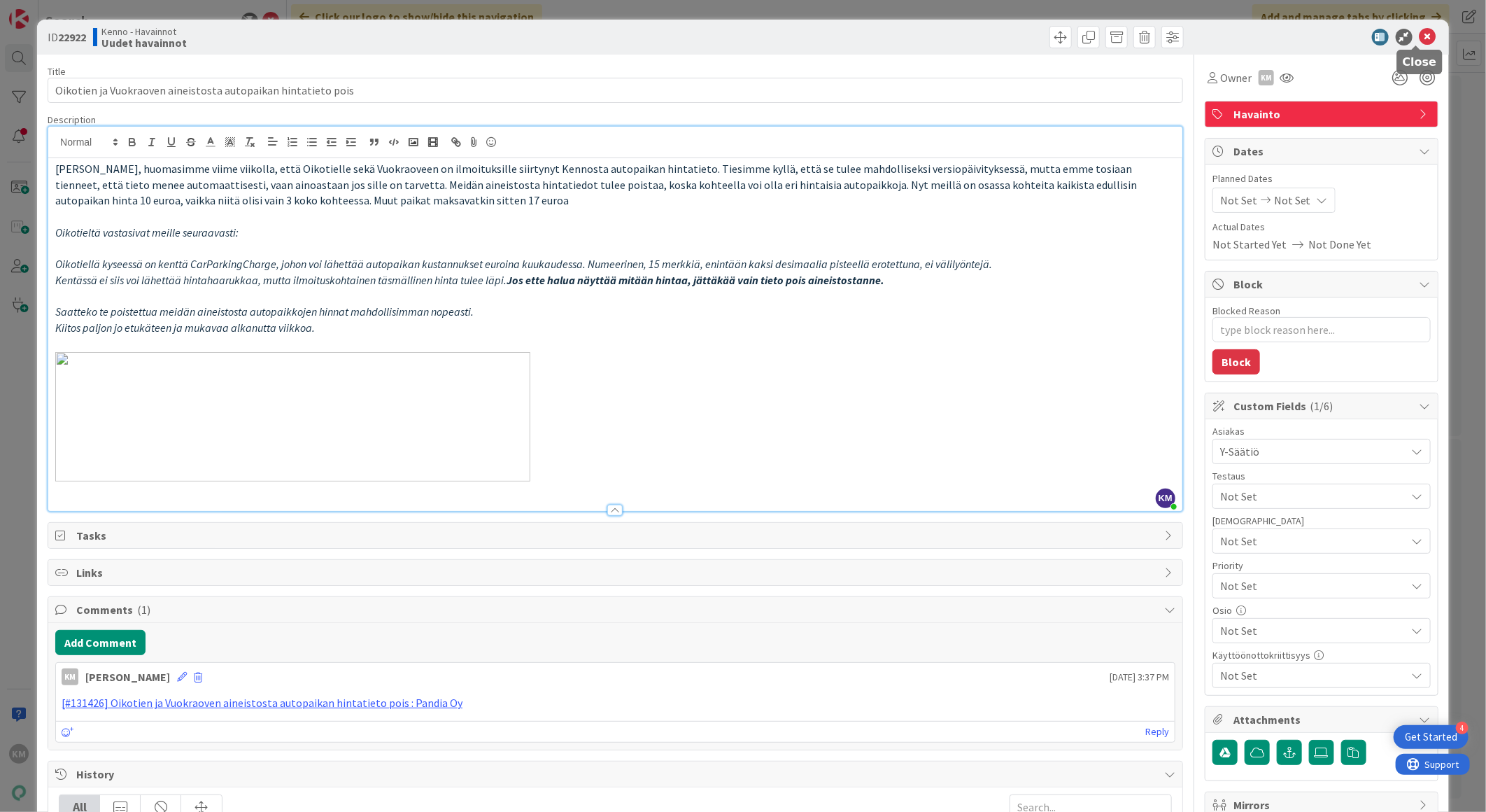
click at [1420, 35] on icon at bounding box center [1428, 37] width 17 height 17
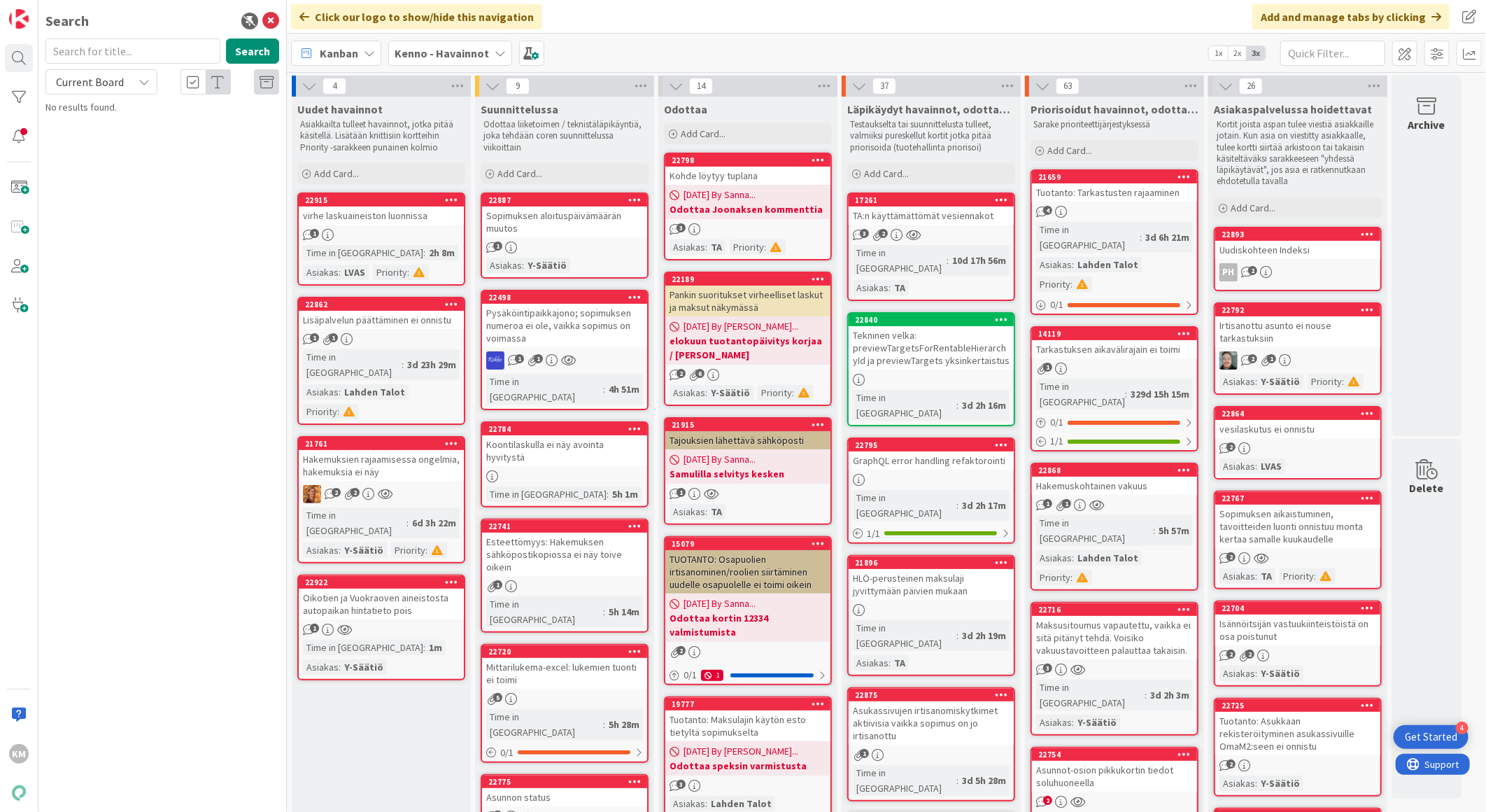
click at [422, 589] on div "Oikotien ja Vuokraoven aineistosta autopaikan hintatieto pois" at bounding box center [381, 604] width 165 height 31
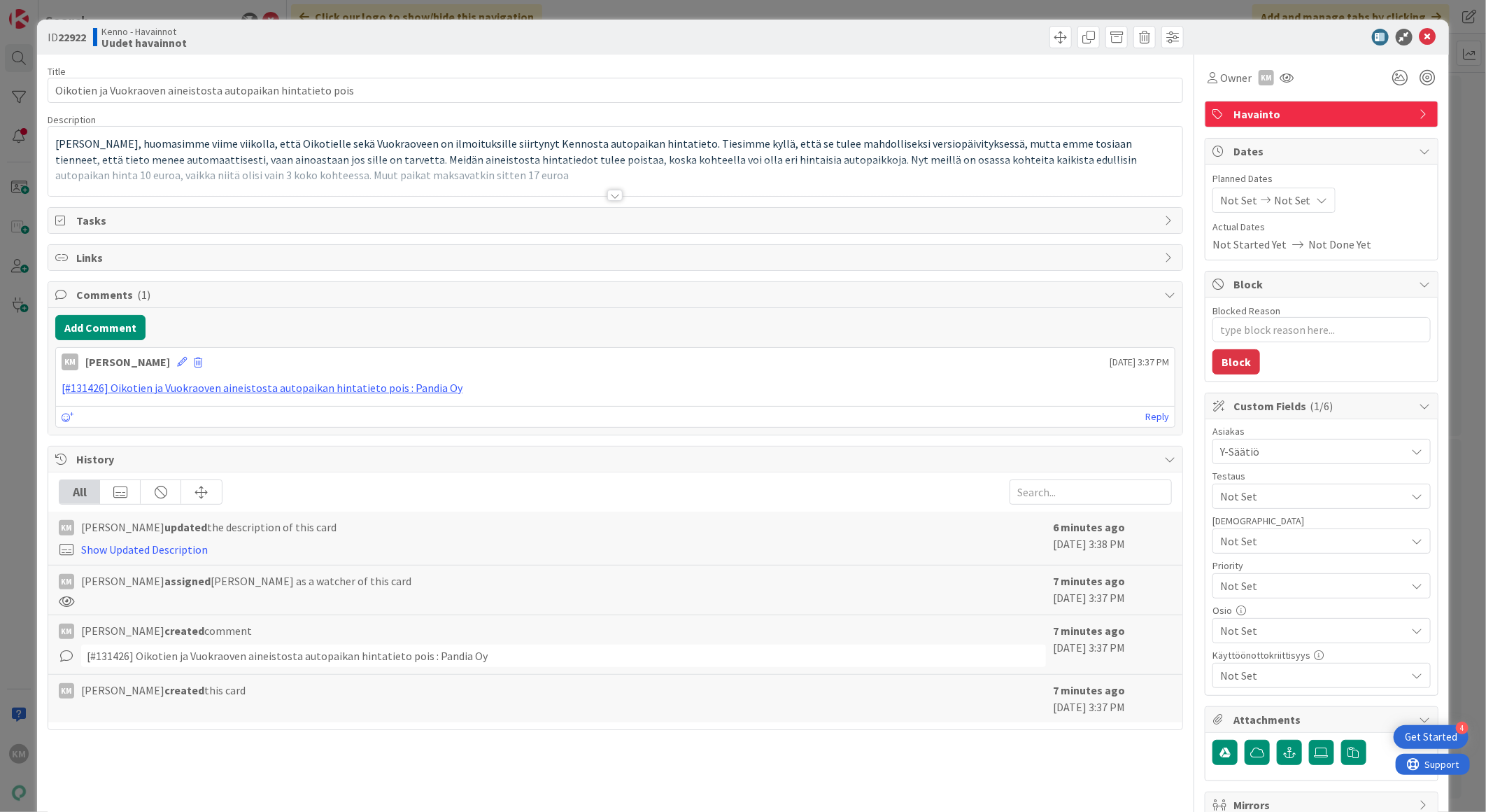
type textarea "x"
click at [608, 194] on div at bounding box center [615, 195] width 15 height 11
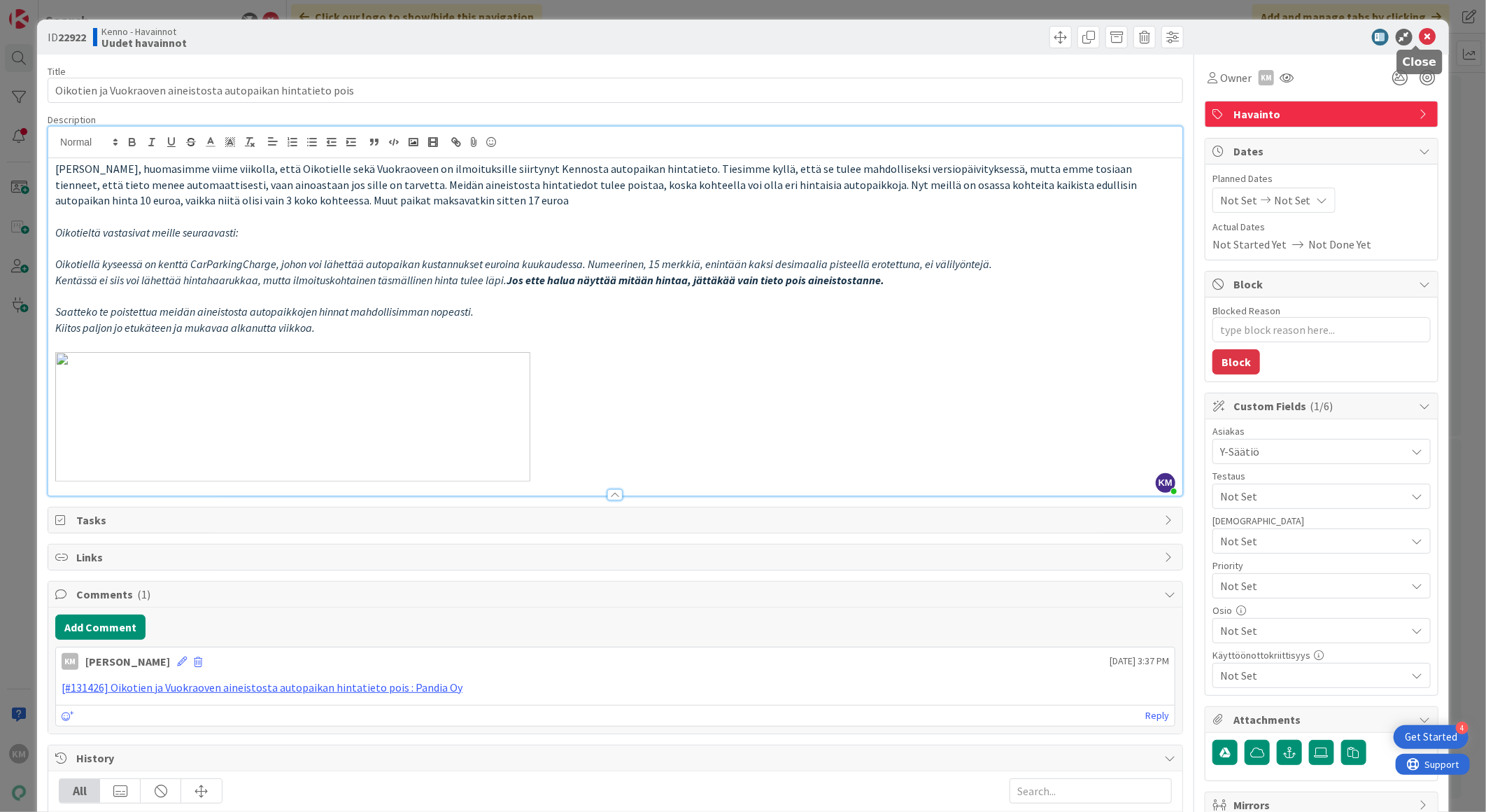
click at [1420, 37] on icon at bounding box center [1428, 37] width 17 height 17
